Goal: Transaction & Acquisition: Obtain resource

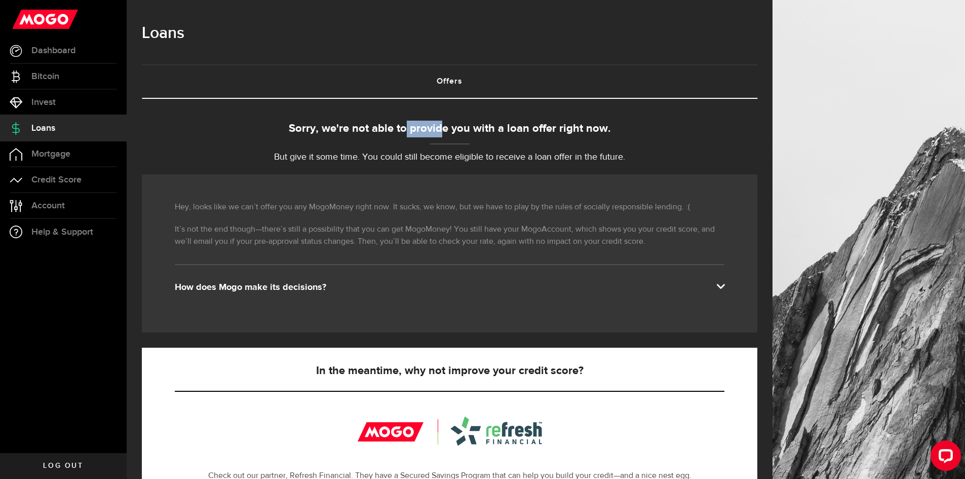
drag, startPoint x: 414, startPoint y: 123, endPoint x: 443, endPoint y: 123, distance: 29.4
click at [443, 123] on div "Sorry, we're not able to provide you with a loan offer right now." at bounding box center [450, 129] width 616 height 17
drag, startPoint x: 443, startPoint y: 123, endPoint x: 477, endPoint y: 127, distance: 34.2
click at [477, 127] on div "Sorry, we're not able to provide you with a loan offer right now." at bounding box center [450, 129] width 616 height 17
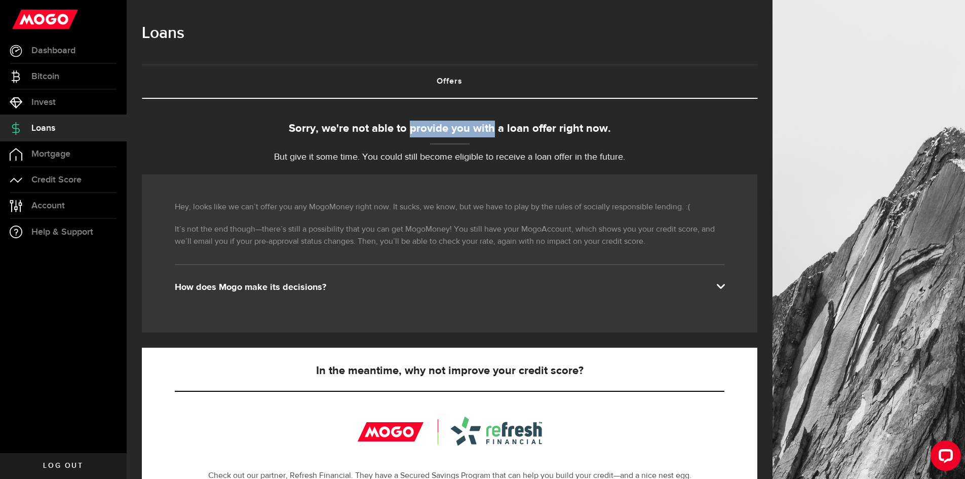
click at [477, 127] on div "Sorry, we're not able to provide you with a loan offer right now." at bounding box center [450, 129] width 616 height 17
drag, startPoint x: 399, startPoint y: 126, endPoint x: 525, endPoint y: 132, distance: 125.8
click at [525, 132] on div "Sorry, we're not able to provide you with a loan offer right now." at bounding box center [450, 129] width 616 height 17
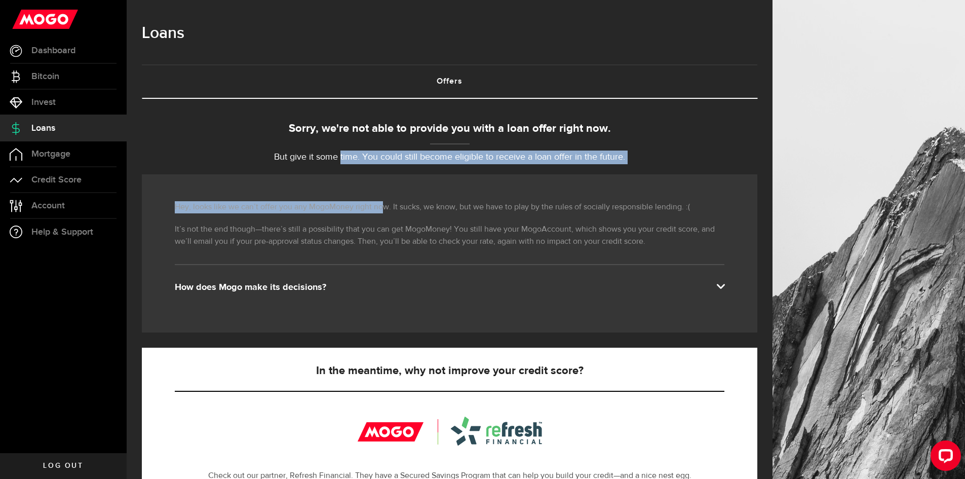
drag, startPoint x: 348, startPoint y: 162, endPoint x: 385, endPoint y: 166, distance: 36.7
click at [385, 166] on div "Sorry, we're not able to provide you with a loan offer right now. But give it s…" at bounding box center [450, 400] width 616 height 559
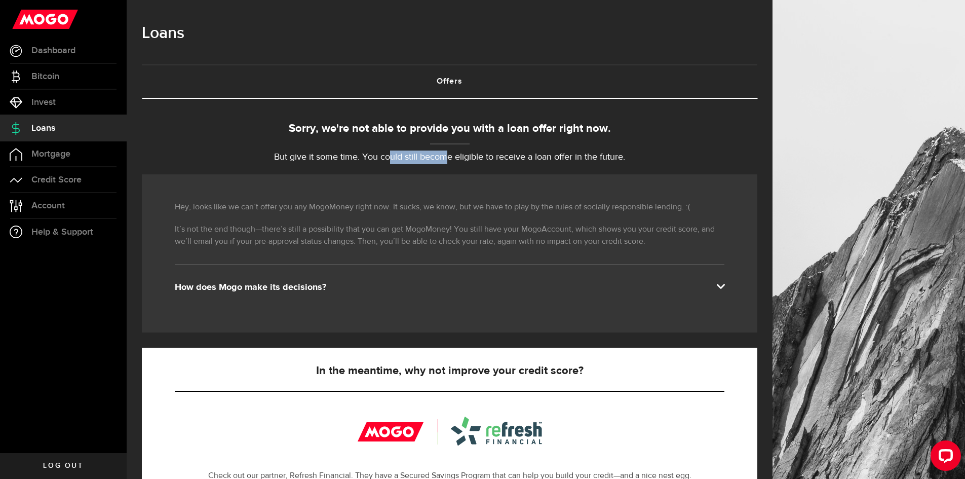
drag, startPoint x: 395, startPoint y: 160, endPoint x: 454, endPoint y: 161, distance: 58.8
click at [454, 161] on p "But give it some time. You could still become eligible to receive a loan offer …" at bounding box center [450, 158] width 616 height 14
drag, startPoint x: 329, startPoint y: 204, endPoint x: 487, endPoint y: 210, distance: 158.3
click at [480, 211] on p "Hey, looks like we can’t offer you any MogoMoney right now. It sucks, we know, …" at bounding box center [450, 207] width 550 height 12
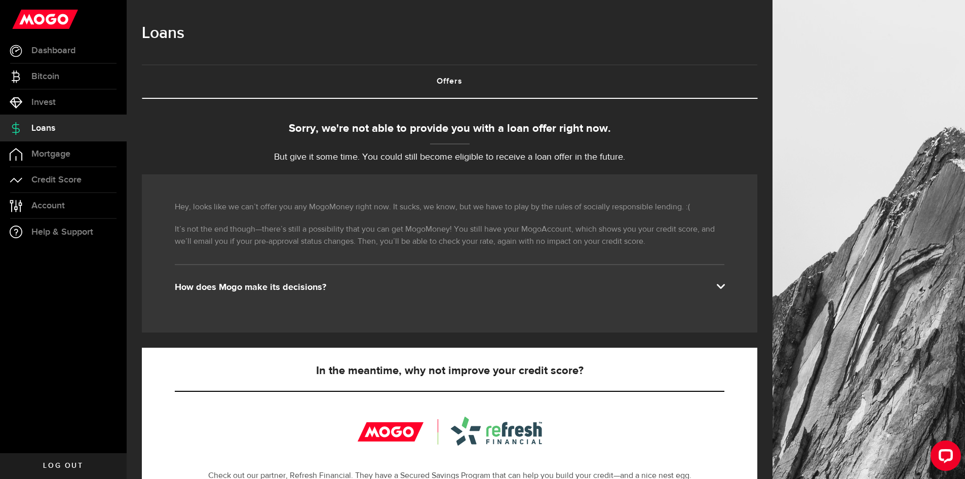
click at [492, 210] on p "Hey, looks like we can’t offer you any MogoMoney right now. It sucks, we know, …" at bounding box center [450, 207] width 550 height 12
drag, startPoint x: 536, startPoint y: 204, endPoint x: 607, endPoint y: 204, distance: 70.9
click at [606, 205] on p "Hey, looks like we can’t offer you any MogoMoney right now. It sucks, we know, …" at bounding box center [450, 207] width 550 height 12
click at [607, 204] on p "Hey, looks like we can’t offer you any MogoMoney right now. It sucks, we know, …" at bounding box center [450, 207] width 550 height 12
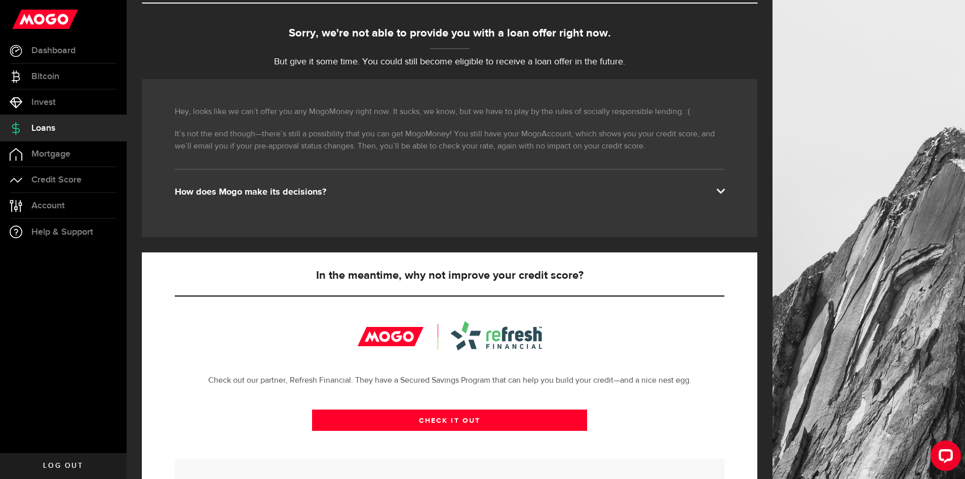
scroll to position [101, 0]
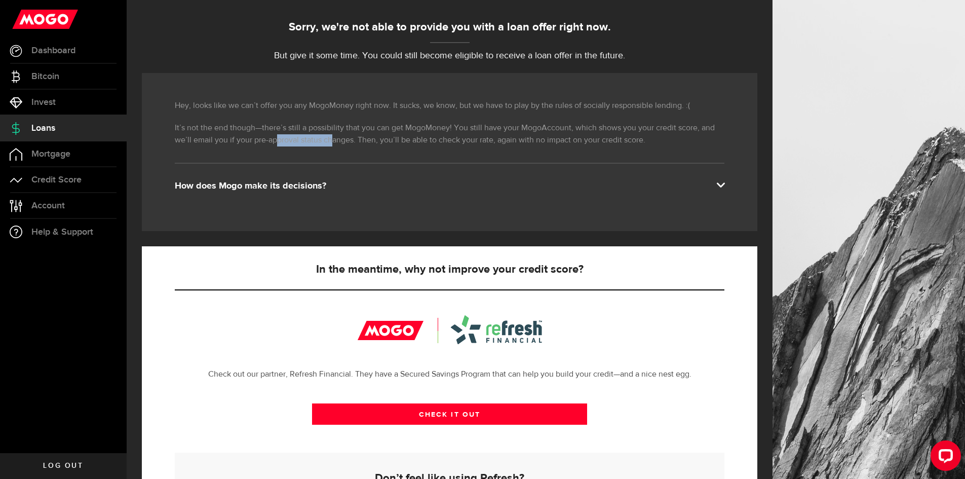
drag, startPoint x: 278, startPoint y: 139, endPoint x: 321, endPoint y: 138, distance: 42.6
click at [321, 138] on p "It’s not the end though—there’s still a possibility that you can get MogoMoney!…" at bounding box center [450, 134] width 550 height 24
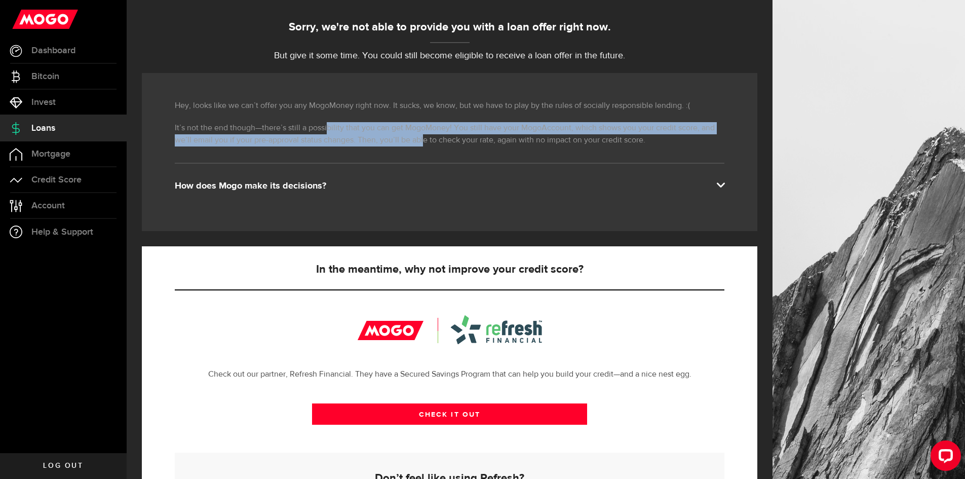
drag, startPoint x: 327, startPoint y: 131, endPoint x: 474, endPoint y: 136, distance: 147.1
click at [472, 136] on p "It’s not the end though—there’s still a possibility that you can get MogoMoney!…" at bounding box center [450, 134] width 550 height 24
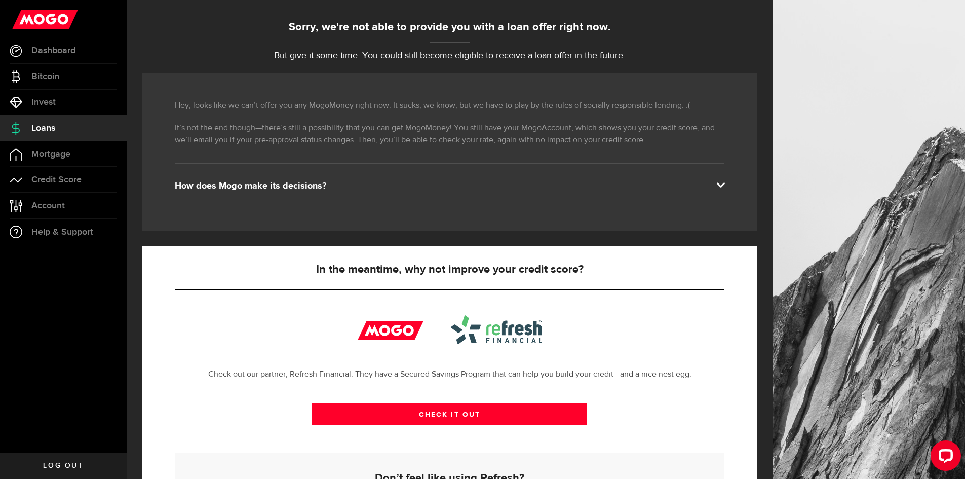
click at [481, 138] on p "It’s not the end though—there’s still a possibility that you can get MogoMoney!…" at bounding box center [450, 134] width 550 height 24
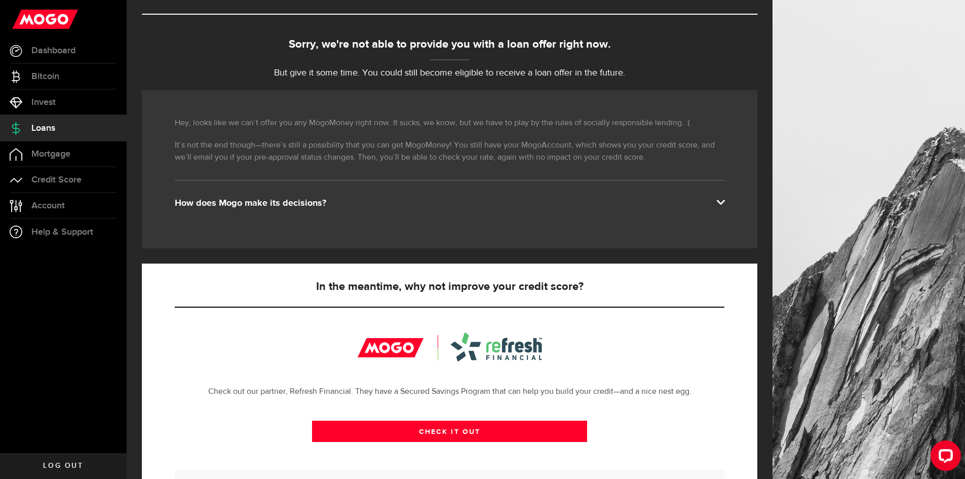
scroll to position [0, 0]
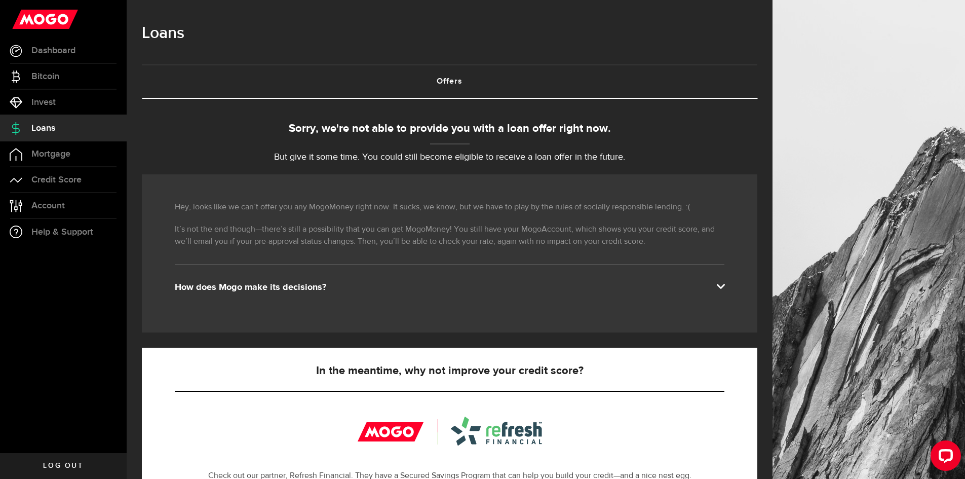
click at [65, 467] on span "Log out" at bounding box center [63, 465] width 40 height 7
